Goal: Task Accomplishment & Management: Use online tool/utility

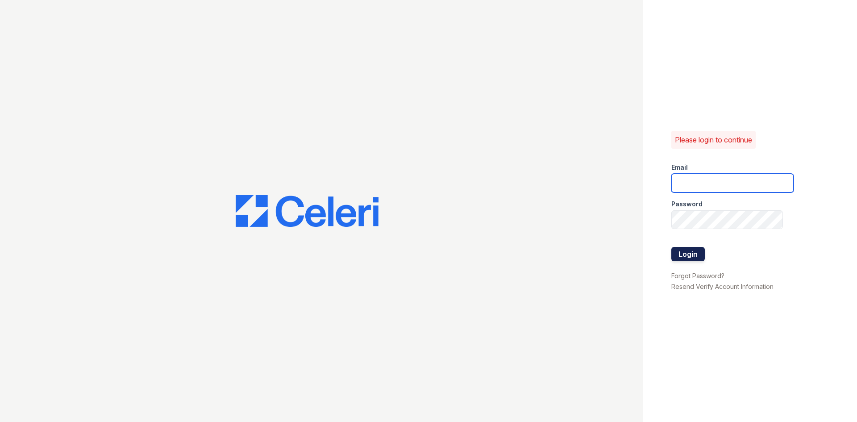
type input "westcreek1@cafmanagement.com"
click at [694, 252] on button "Login" at bounding box center [688, 254] width 33 height 14
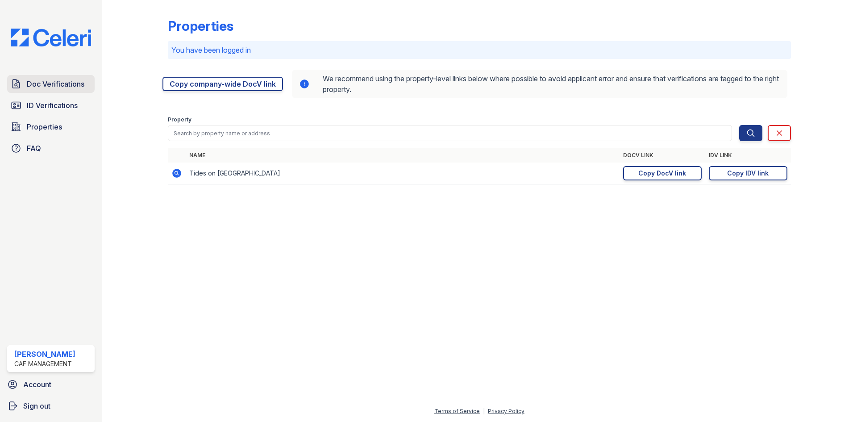
click at [37, 87] on span "Doc Verifications" at bounding box center [56, 84] width 58 height 11
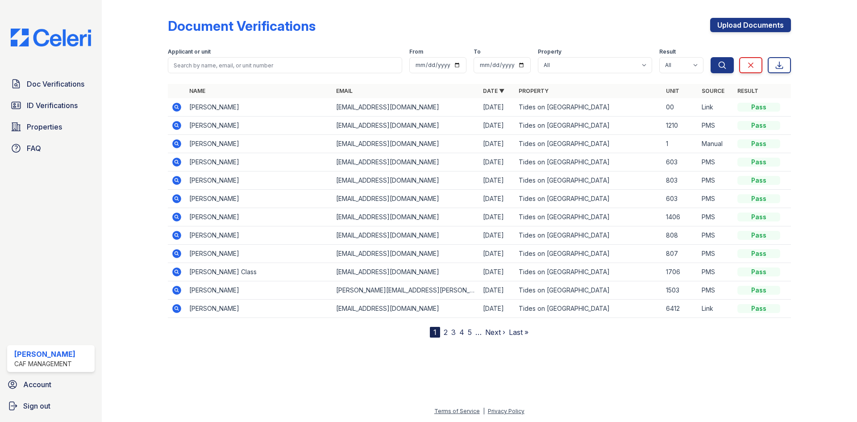
click at [176, 312] on icon at bounding box center [176, 308] width 9 height 9
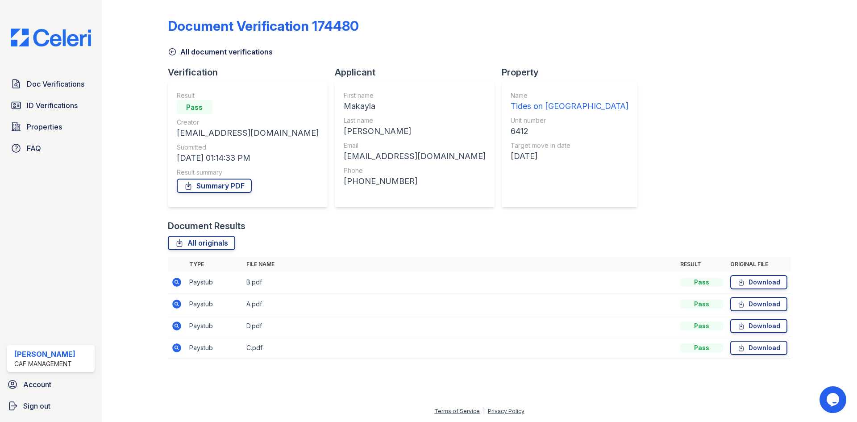
click at [175, 322] on icon at bounding box center [176, 326] width 11 height 11
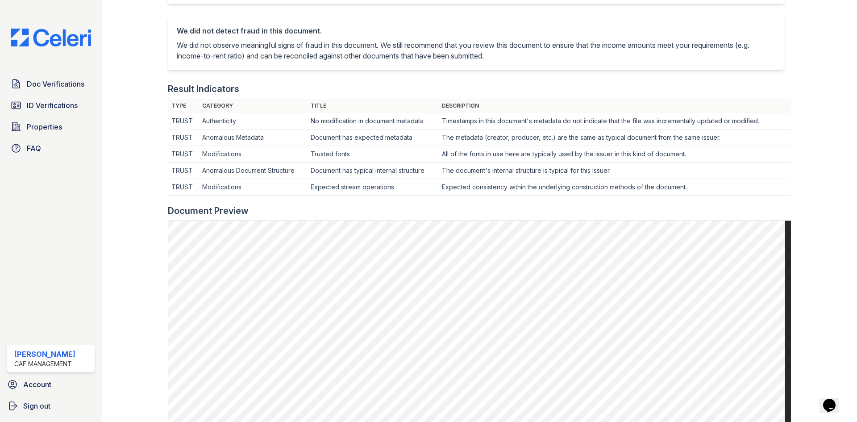
scroll to position [209, 0]
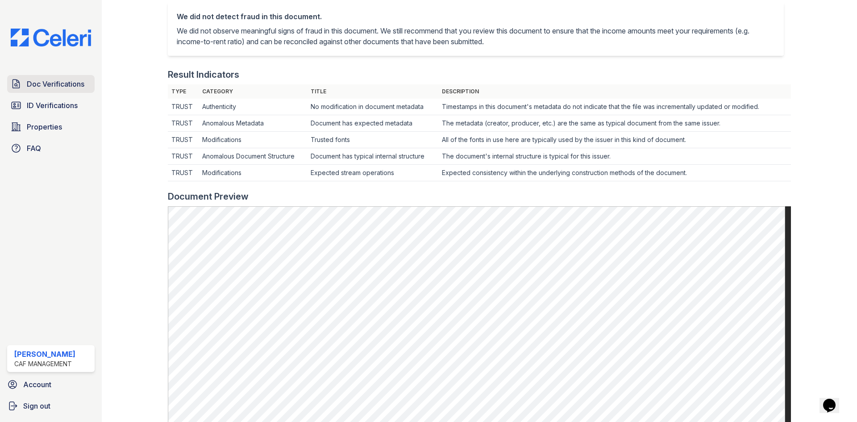
click at [57, 81] on span "Doc Verifications" at bounding box center [56, 84] width 58 height 11
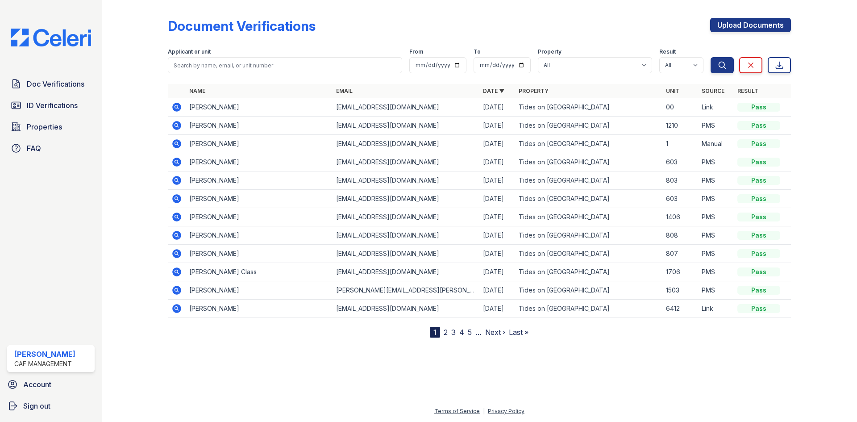
click at [450, 334] on nav "1 2 3 4 5 … Next › Last »" at bounding box center [479, 332] width 99 height 11
click at [452, 333] on link "3" at bounding box center [454, 332] width 4 height 9
click at [531, 332] on link "Next ›" at bounding box center [527, 332] width 20 height 9
click at [178, 290] on icon at bounding box center [176, 290] width 11 height 11
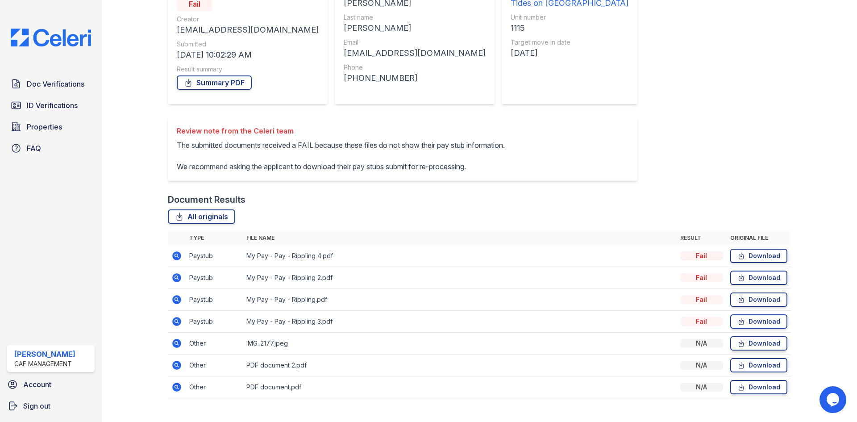
scroll to position [104, 0]
click at [176, 326] on icon at bounding box center [176, 320] width 11 height 11
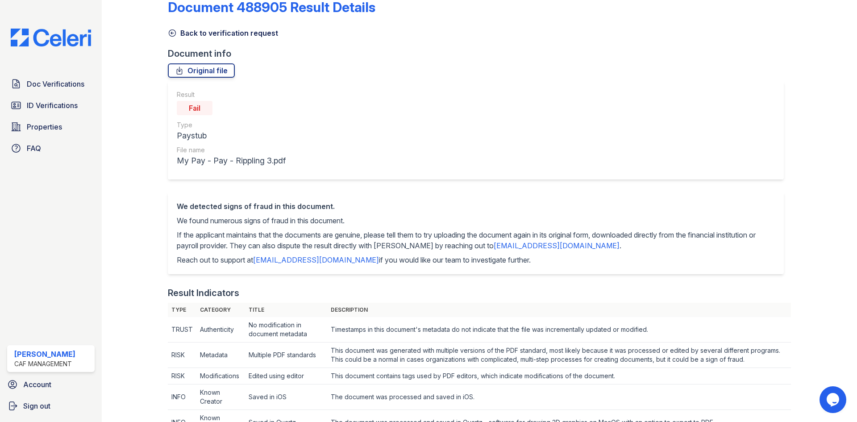
scroll to position [15, 0]
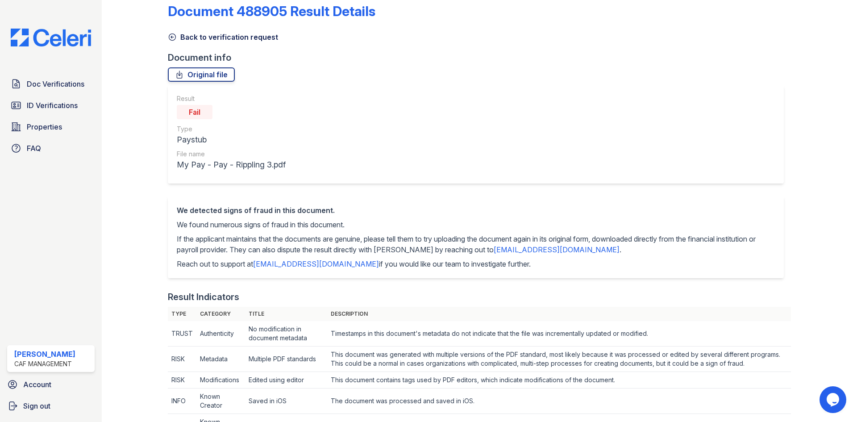
click at [175, 35] on icon at bounding box center [172, 37] width 9 height 9
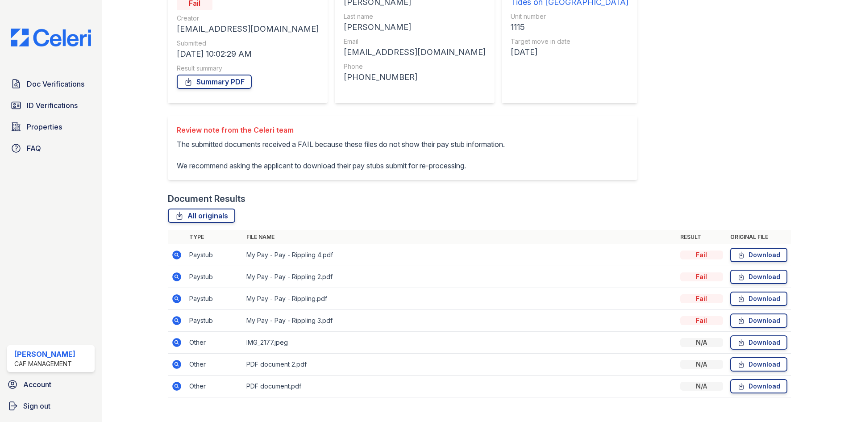
scroll to position [130, 0]
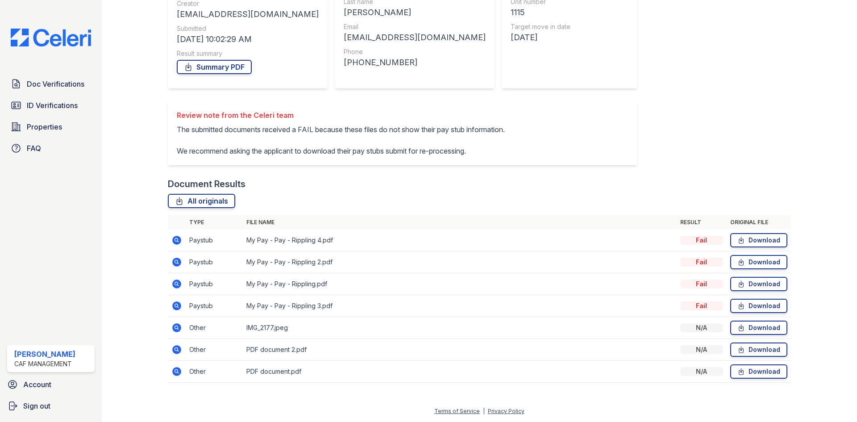
drag, startPoint x: 167, startPoint y: 323, endPoint x: 176, endPoint y: 326, distance: 8.5
click at [171, 324] on td at bounding box center [177, 328] width 18 height 22
click at [176, 326] on icon at bounding box center [176, 327] width 11 height 11
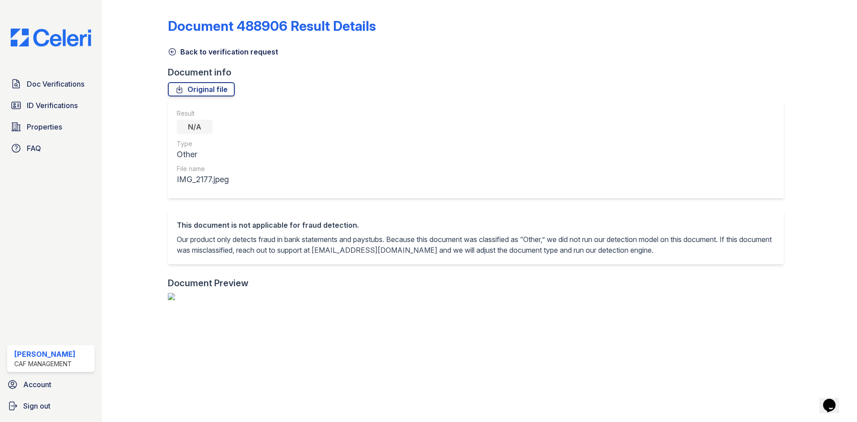
click at [171, 53] on icon at bounding box center [172, 52] width 7 height 7
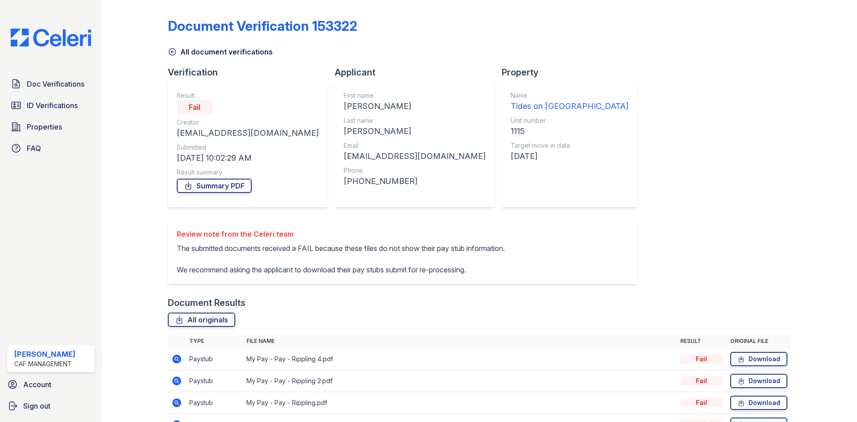
click at [174, 364] on icon at bounding box center [176, 359] width 9 height 9
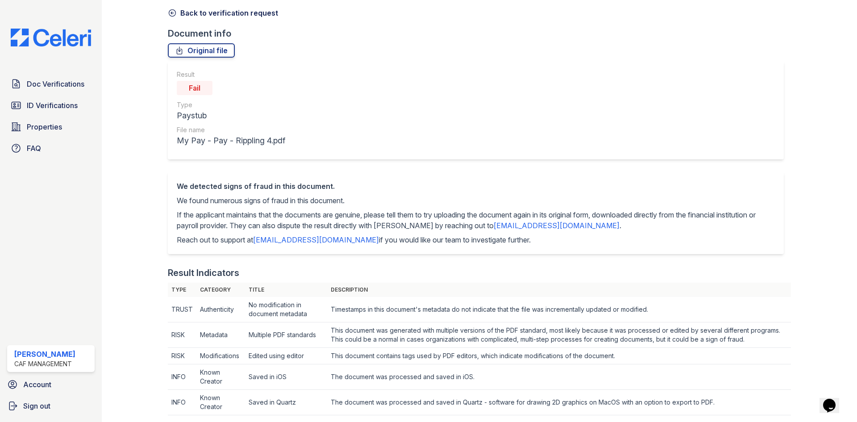
scroll to position [15, 0]
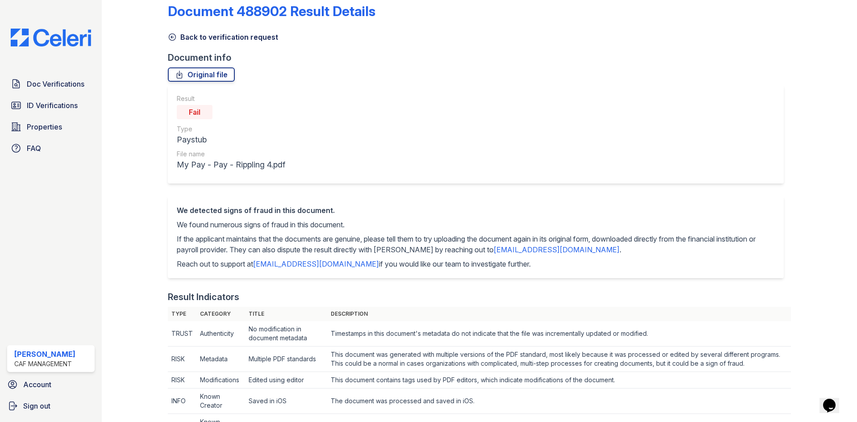
click at [171, 36] on icon at bounding box center [172, 37] width 9 height 9
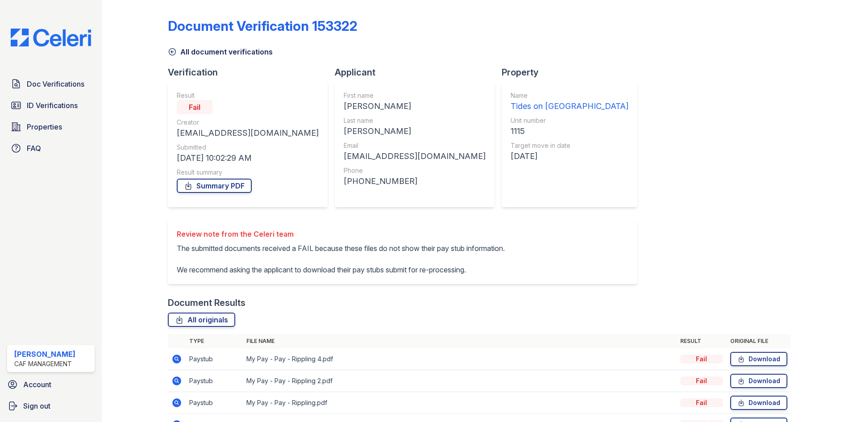
click at [174, 52] on icon at bounding box center [172, 51] width 9 height 9
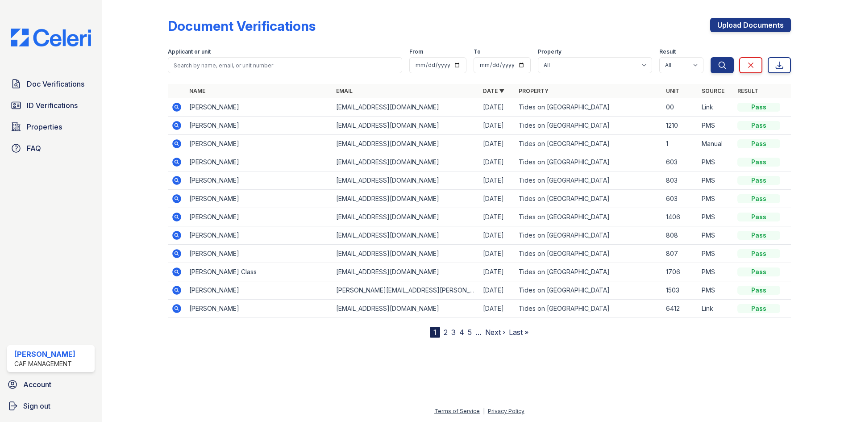
click at [470, 333] on link "5" at bounding box center [470, 332] width 4 height 9
click at [433, 330] on link "‹ Prev" at bounding box center [424, 332] width 20 height 9
click at [531, 332] on link "Next ›" at bounding box center [531, 332] width 20 height 9
click at [531, 332] on link "Next ›" at bounding box center [535, 332] width 20 height 9
click at [174, 217] on icon at bounding box center [176, 217] width 9 height 9
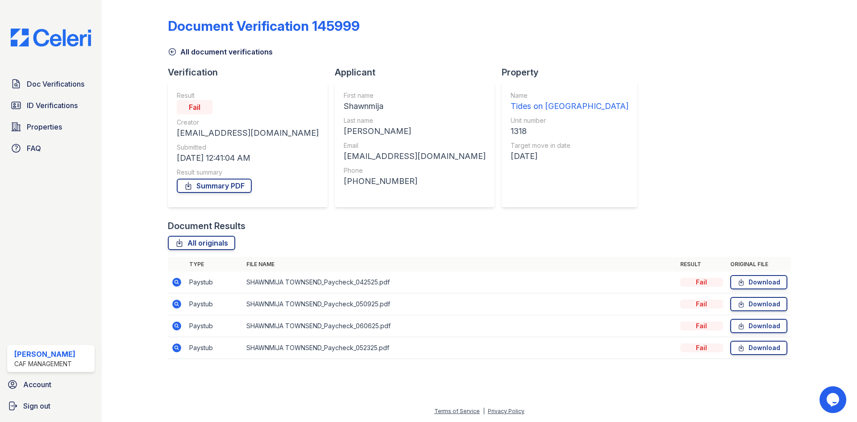
click at [178, 323] on icon at bounding box center [176, 326] width 9 height 9
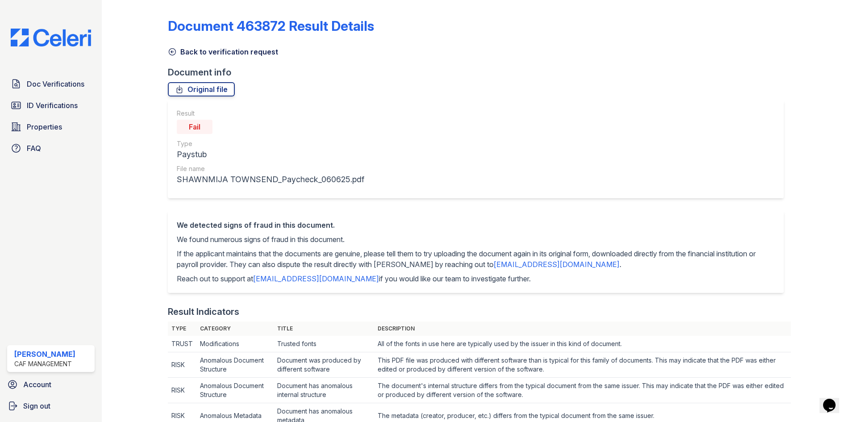
click at [175, 53] on icon at bounding box center [172, 52] width 7 height 7
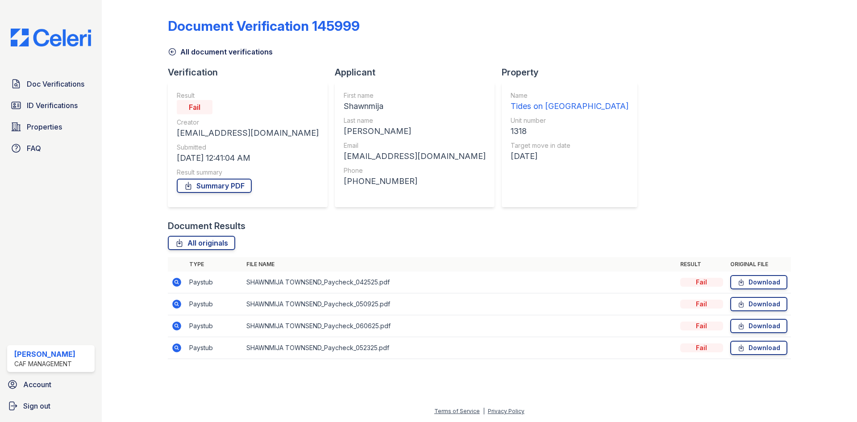
click at [169, 52] on icon at bounding box center [172, 52] width 7 height 7
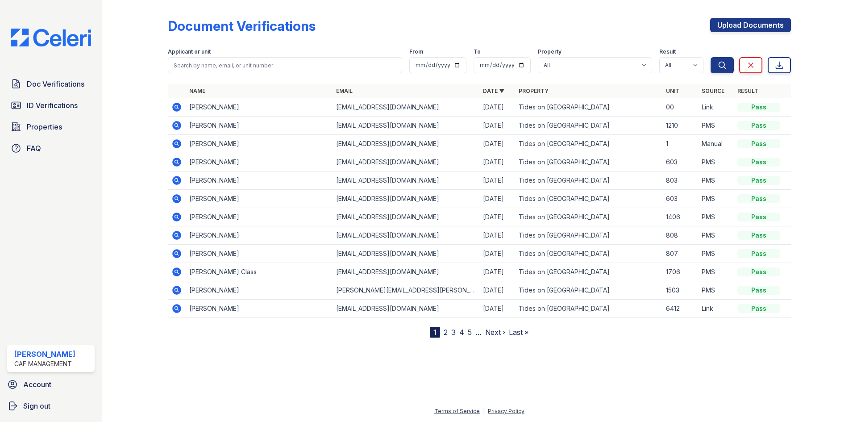
click at [498, 334] on link "Next ›" at bounding box center [495, 332] width 20 height 9
click at [498, 334] on link "6" at bounding box center [497, 332] width 4 height 9
click at [464, 332] on link "5" at bounding box center [465, 332] width 4 height 9
click at [176, 197] on icon at bounding box center [176, 198] width 2 height 2
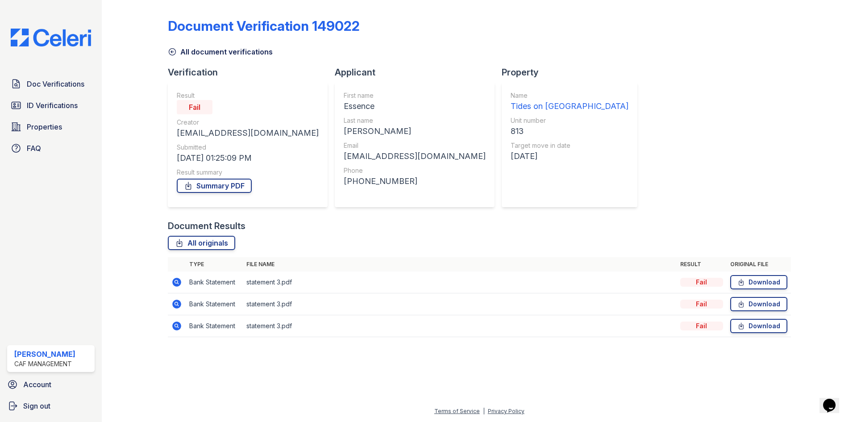
click at [178, 301] on icon at bounding box center [176, 304] width 9 height 9
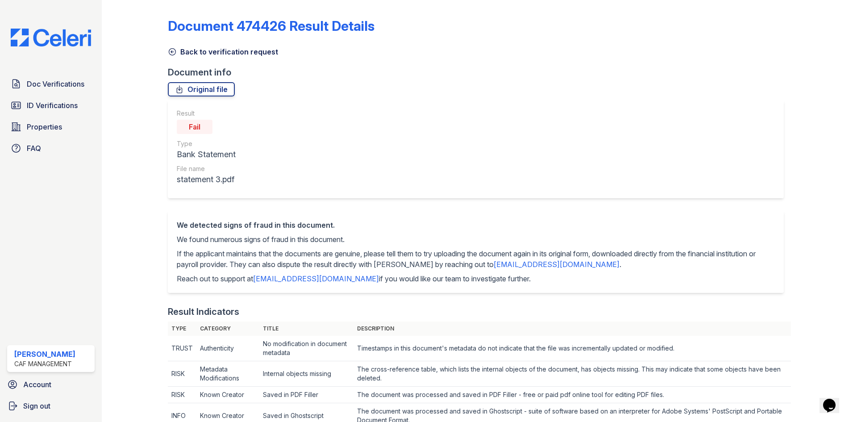
click at [170, 55] on icon at bounding box center [172, 51] width 9 height 9
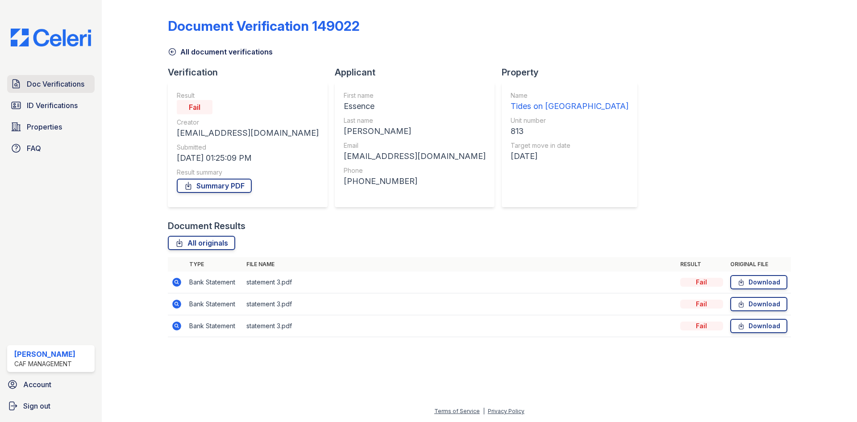
click at [38, 92] on link "Doc Verifications" at bounding box center [51, 84] width 88 height 18
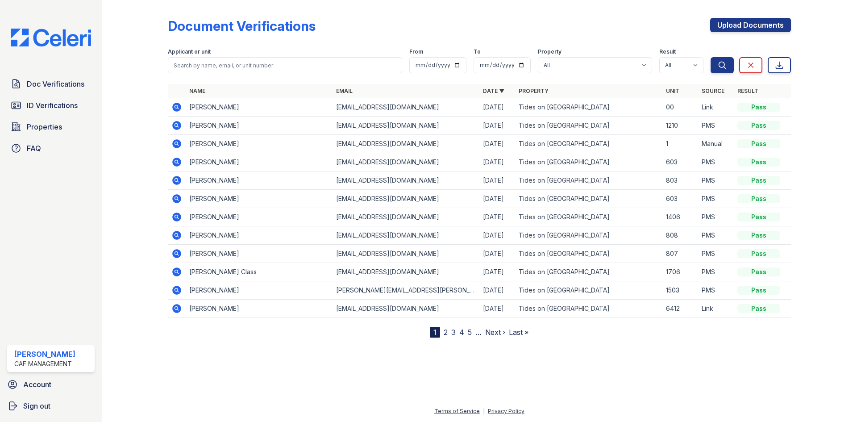
click at [441, 333] on nav "1 2 3 4 5 … Next › Last »" at bounding box center [479, 332] width 99 height 11
click at [446, 334] on link "2" at bounding box center [446, 332] width 4 height 9
click at [179, 181] on icon at bounding box center [176, 180] width 9 height 9
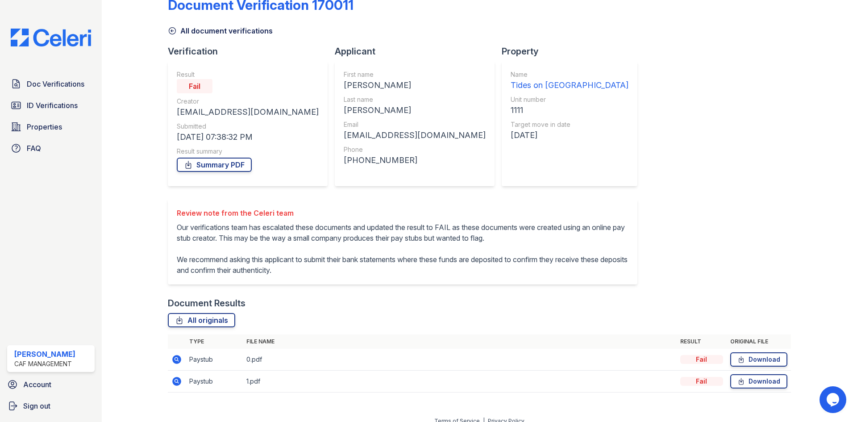
scroll to position [42, 0]
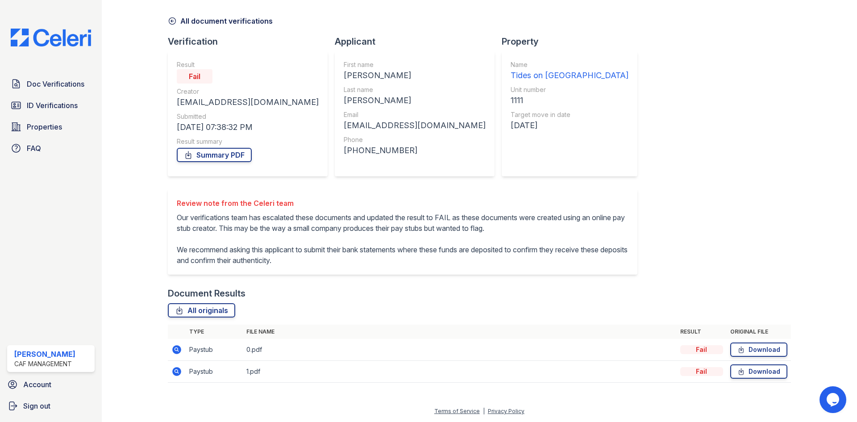
click at [174, 349] on icon at bounding box center [176, 349] width 9 height 9
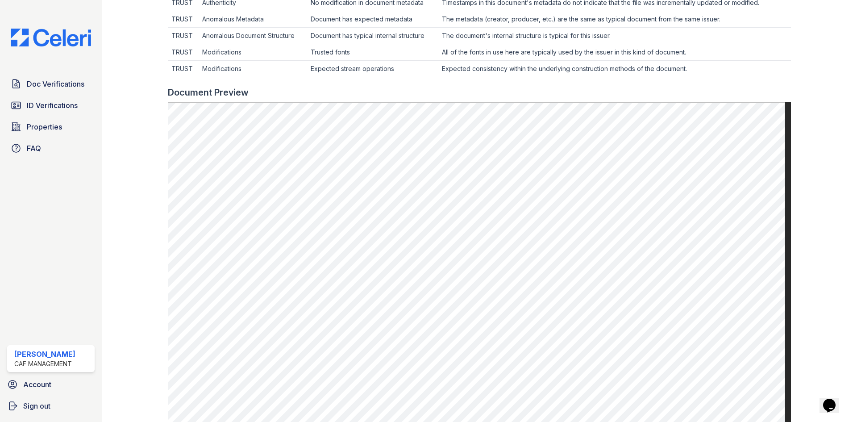
scroll to position [343, 0]
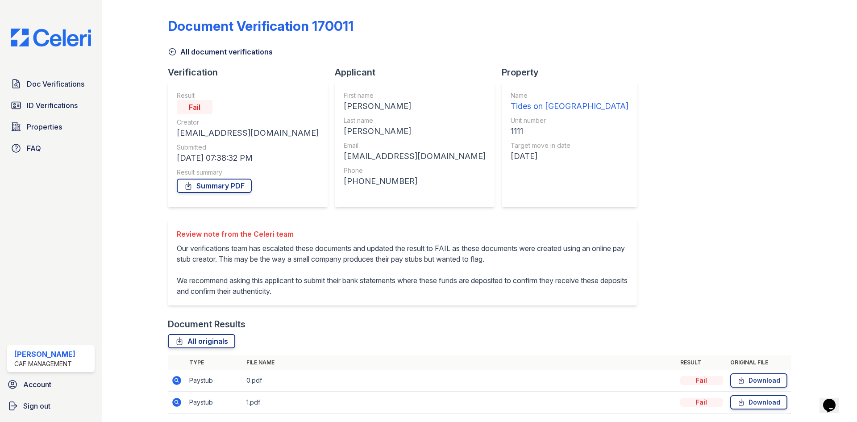
click at [171, 54] on icon at bounding box center [172, 51] width 9 height 9
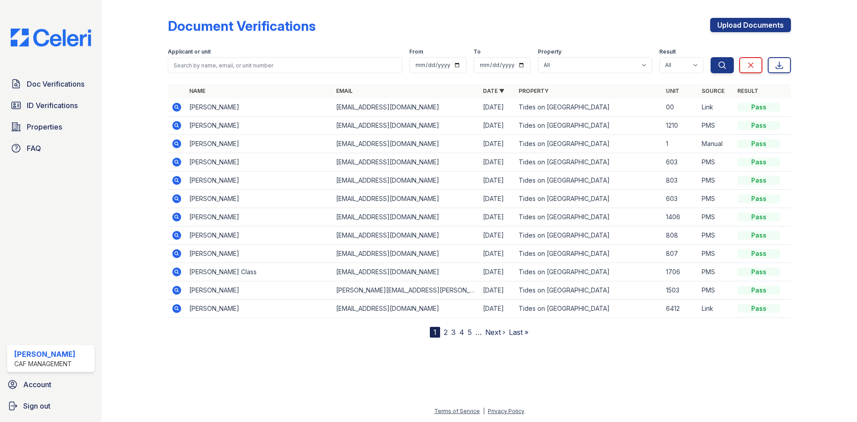
click at [470, 335] on link "5" at bounding box center [470, 332] width 4 height 9
click at [534, 329] on link "Next ›" at bounding box center [535, 332] width 20 height 9
click at [534, 329] on link "Next ›" at bounding box center [541, 332] width 20 height 9
click at [534, 329] on link "Next ›" at bounding box center [543, 332] width 20 height 9
click at [544, 330] on link "Next ›" at bounding box center [545, 332] width 20 height 9
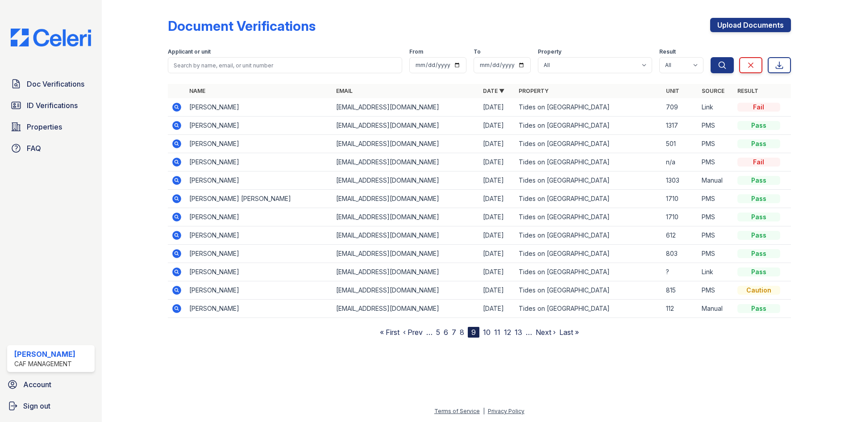
click at [176, 108] on icon at bounding box center [176, 107] width 11 height 11
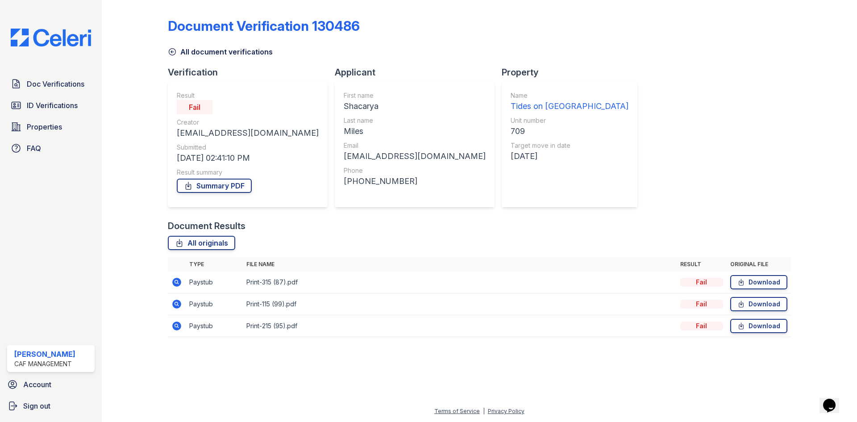
click at [175, 306] on icon at bounding box center [176, 304] width 9 height 9
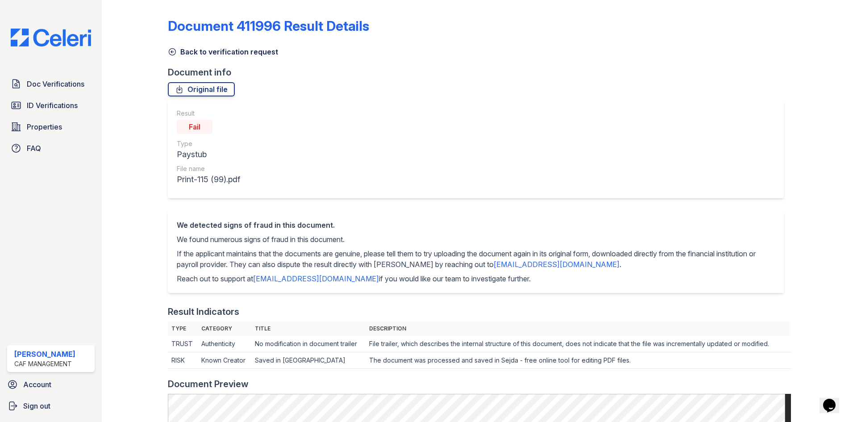
click at [171, 51] on icon at bounding box center [172, 52] width 7 height 7
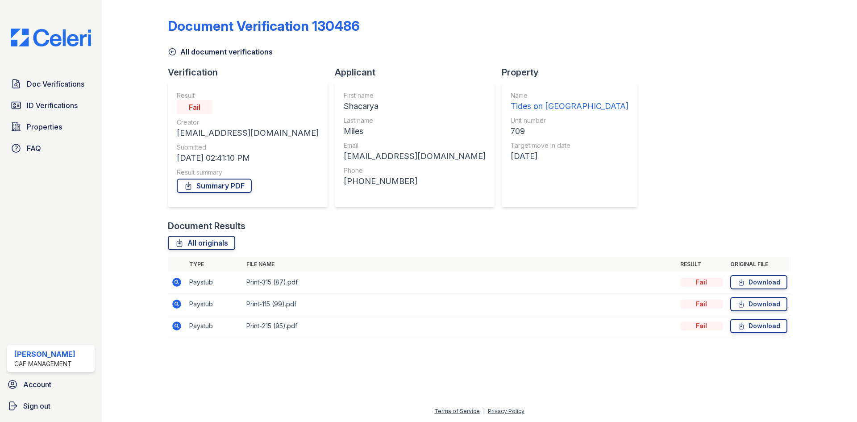
click at [171, 55] on icon at bounding box center [172, 51] width 9 height 9
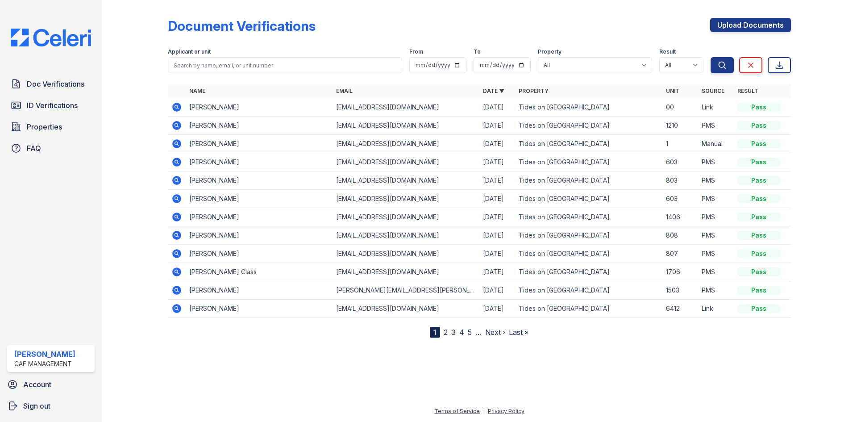
click at [500, 334] on link "Next ›" at bounding box center [495, 332] width 20 height 9
click at [526, 334] on link "Next ›" at bounding box center [523, 332] width 20 height 9
click at [176, 255] on icon at bounding box center [176, 253] width 9 height 9
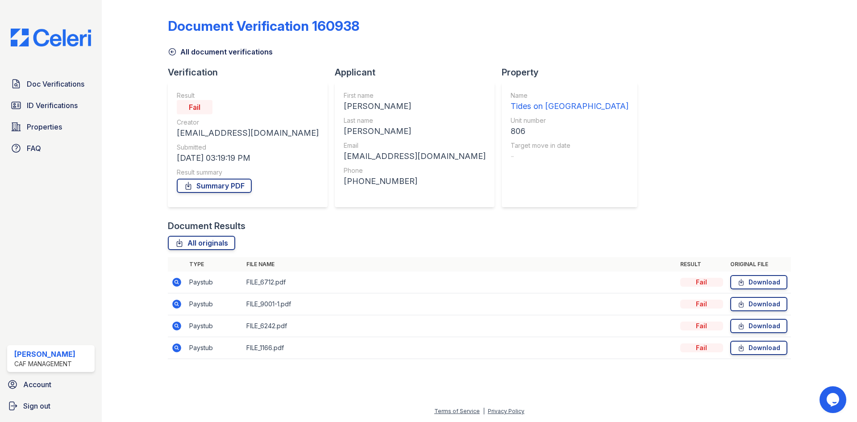
click at [174, 327] on icon at bounding box center [176, 326] width 9 height 9
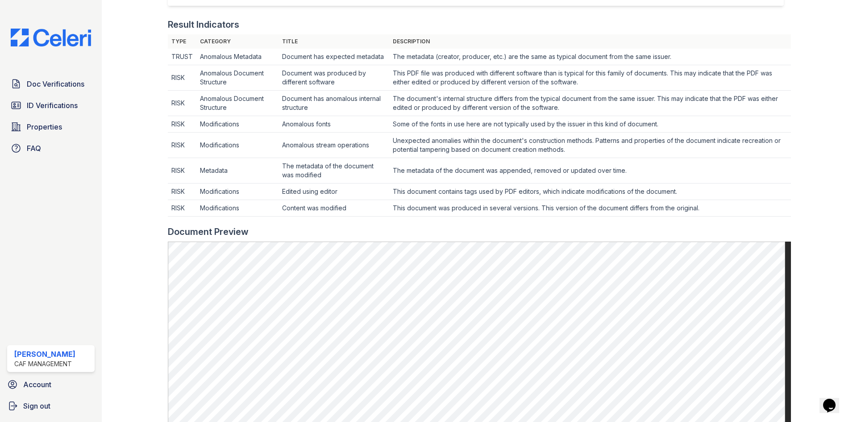
scroll to position [343, 0]
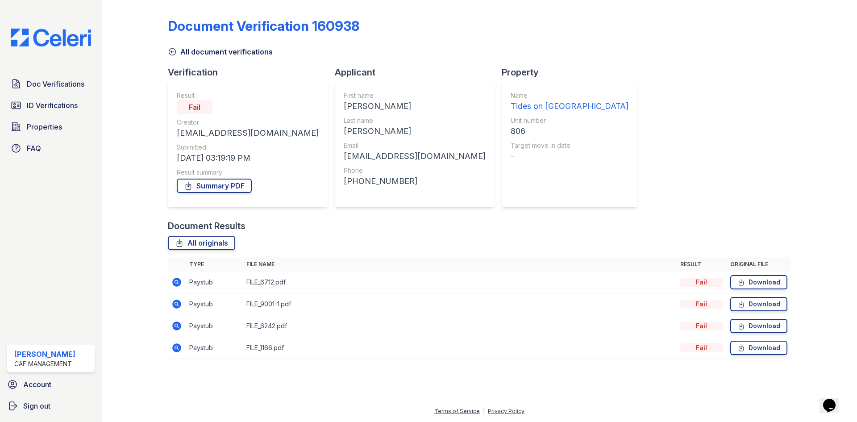
click at [170, 54] on icon at bounding box center [172, 52] width 7 height 7
